Goal: Information Seeking & Learning: Check status

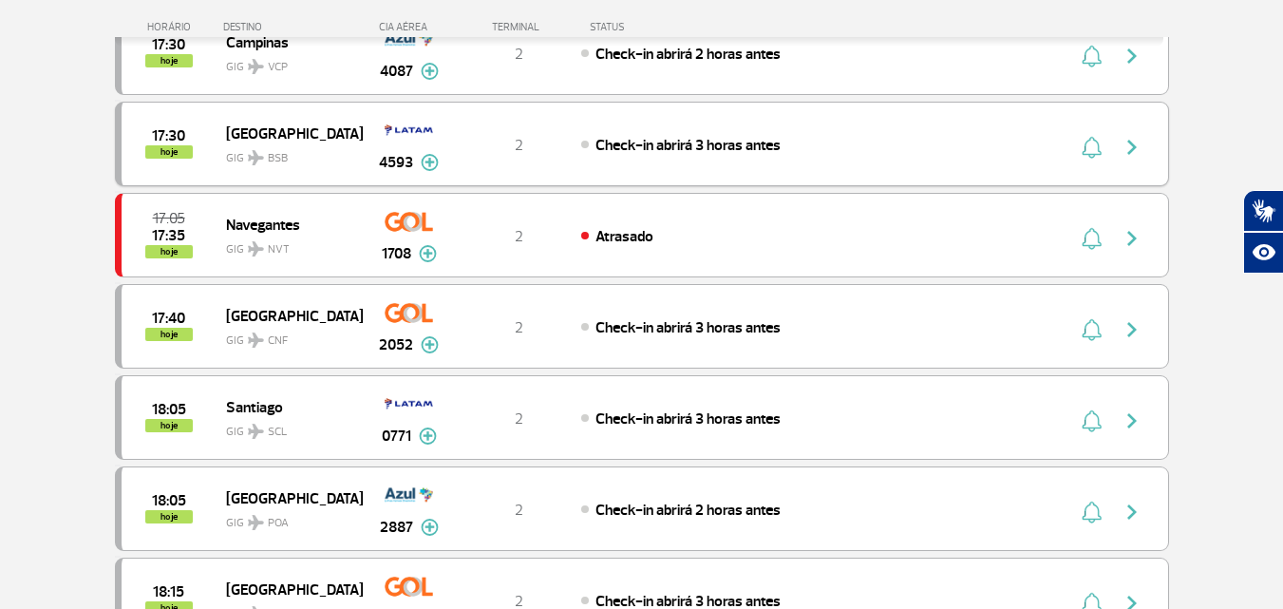
scroll to position [1139, 0]
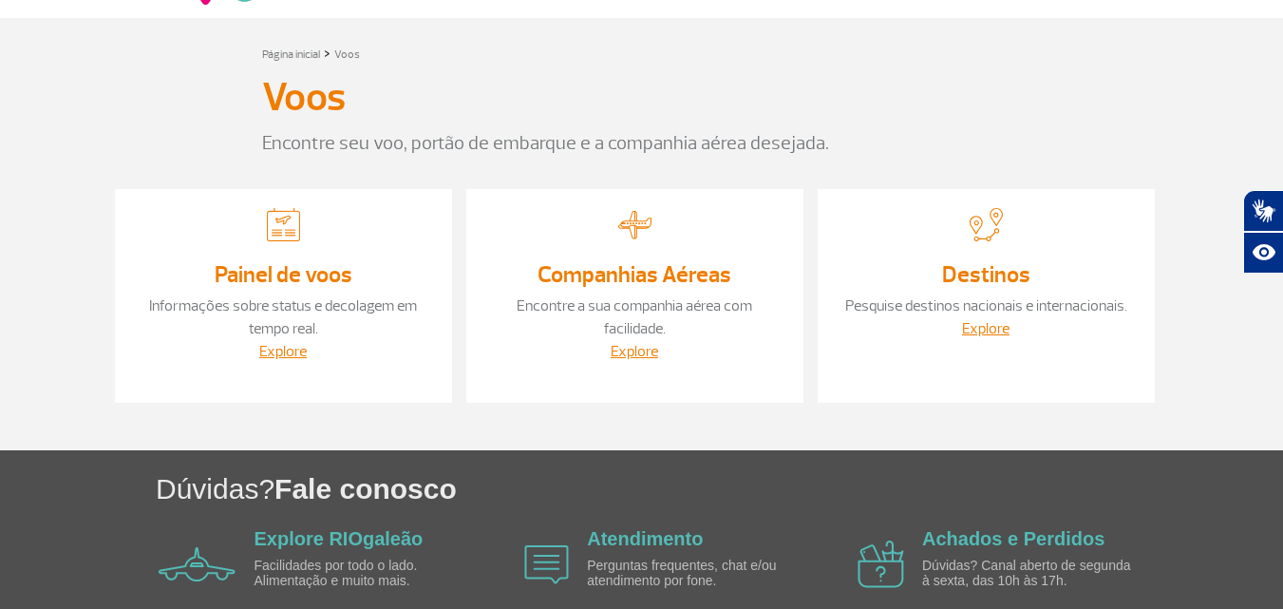
scroll to position [168, 0]
